Goal: Information Seeking & Learning: Understand process/instructions

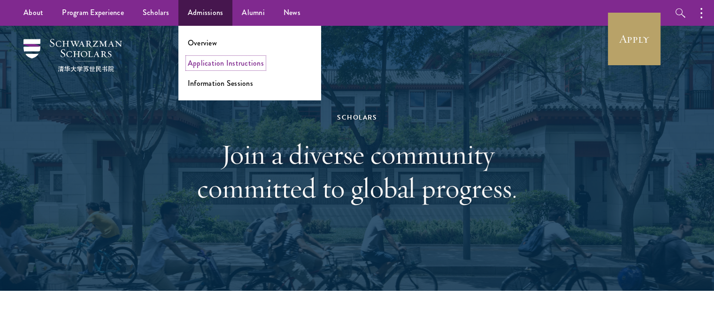
click at [245, 65] on link "Application Instructions" at bounding box center [226, 63] width 76 height 11
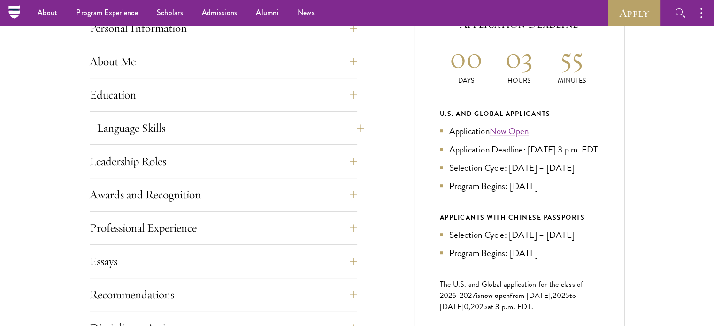
scroll to position [422, 0]
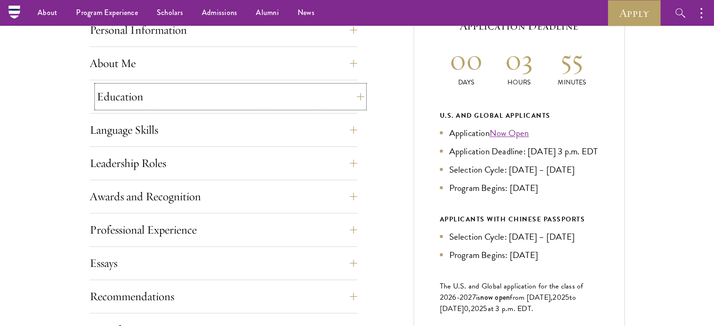
click at [223, 94] on button "Education" at bounding box center [230, 96] width 267 height 23
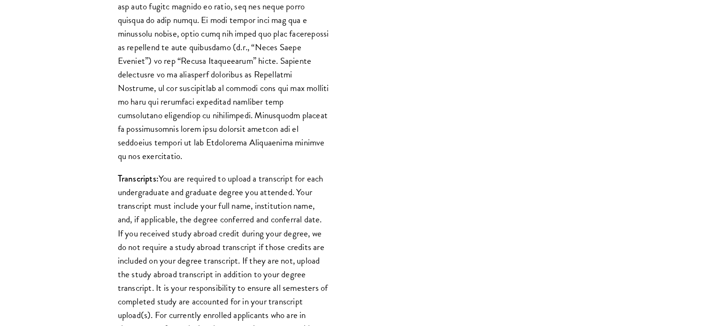
scroll to position [1032, 0]
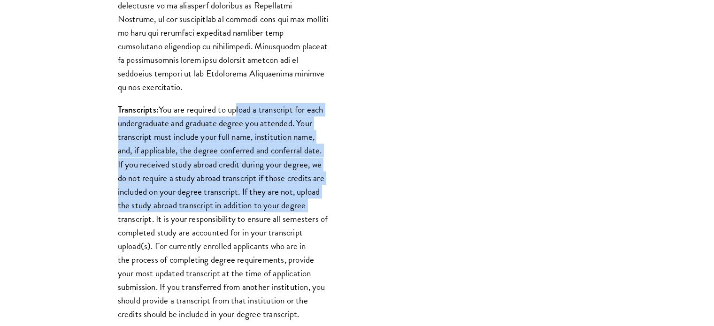
drag, startPoint x: 313, startPoint y: 144, endPoint x: 348, endPoint y: 201, distance: 67.1
click at [349, 197] on div "List only undergraduate and graduate degrees completed (or on track to complete…" at bounding box center [223, 55] width 267 height 1105
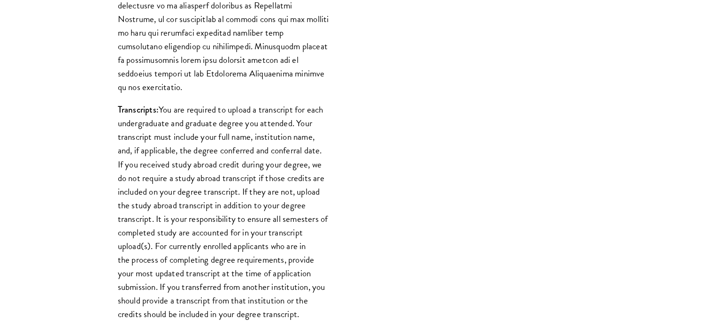
click at [348, 202] on div "List only undergraduate and graduate degrees completed (or on track to complete…" at bounding box center [223, 55] width 267 height 1105
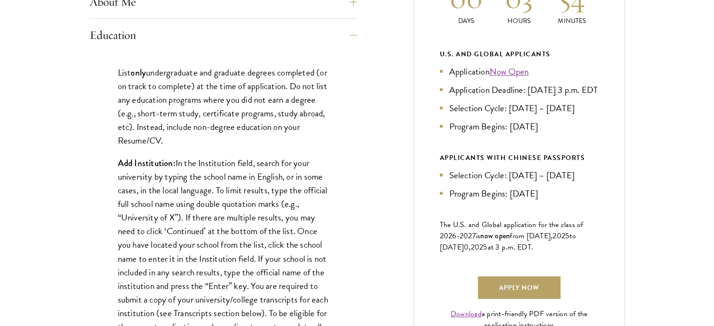
scroll to position [516, 0]
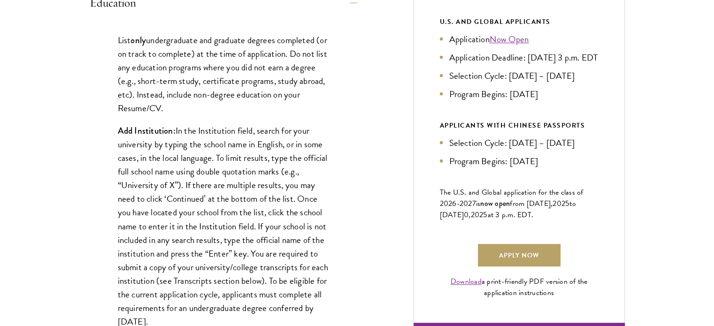
drag, startPoint x: 476, startPoint y: 211, endPoint x: 575, endPoint y: 221, distance: 100.0
click at [573, 221] on p "The U.S. and Global application for the class of 202 6 -202 7 is now open from …" at bounding box center [519, 204] width 159 height 34
click at [578, 221] on p "The U.S. and Global application for the class of 202 6 -202 7 is now open from …" at bounding box center [519, 204] width 159 height 34
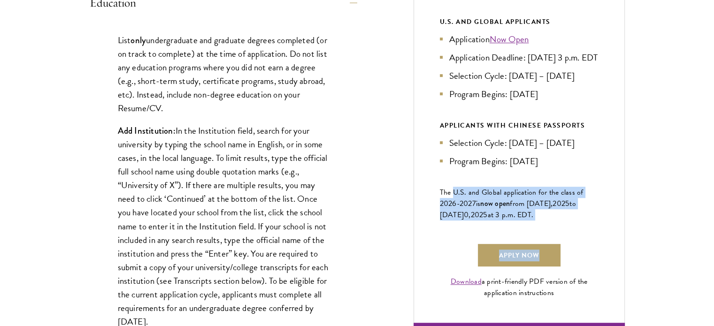
drag, startPoint x: 460, startPoint y: 205, endPoint x: 571, endPoint y: 233, distance: 114.3
click at [569, 233] on div "Current Selection Cycle: Countdown to September 10, 2025 Application Deadline 0…" at bounding box center [518, 94] width 211 height 463
click at [571, 233] on div "Current Selection Cycle: Countdown to September 10, 2025 Application Deadline 0…" at bounding box center [518, 94] width 211 height 463
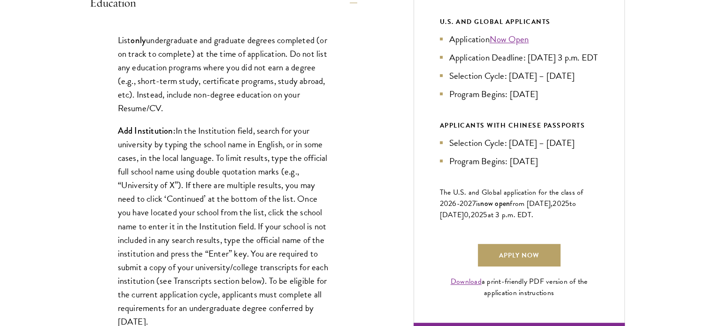
click at [574, 221] on p "The U.S. and Global application for the class of 202 6 -202 7 is now open from …" at bounding box center [519, 204] width 159 height 34
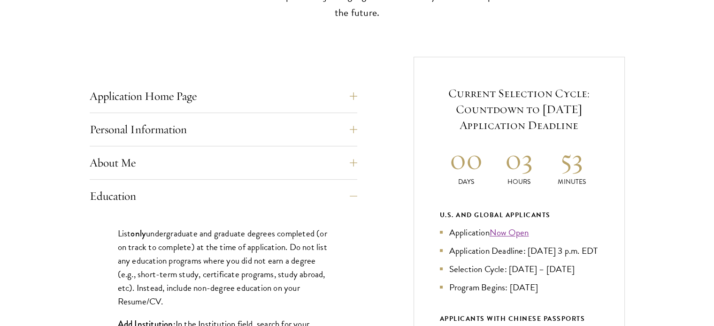
scroll to position [328, 0]
